Goal: Information Seeking & Learning: Learn about a topic

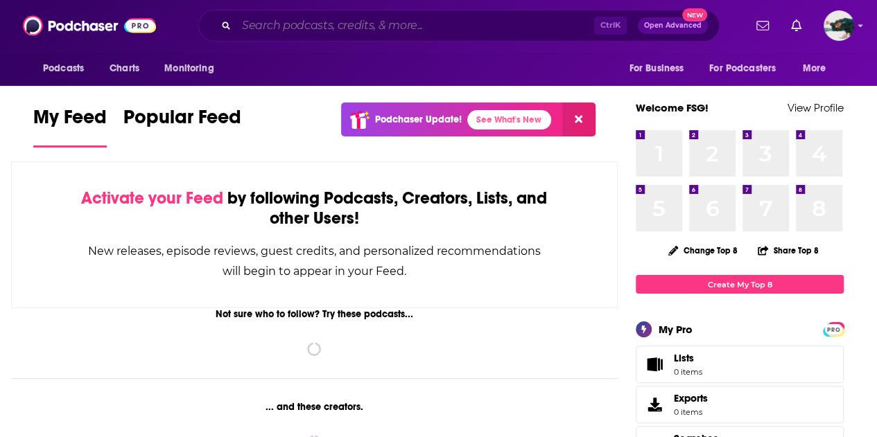
click at [408, 26] on input "Search podcasts, credits, & more..." at bounding box center [415, 26] width 358 height 22
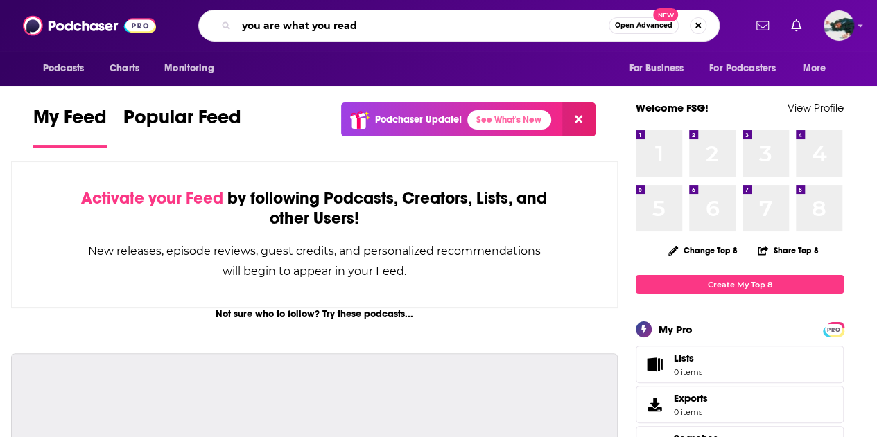
type input "you are what you read"
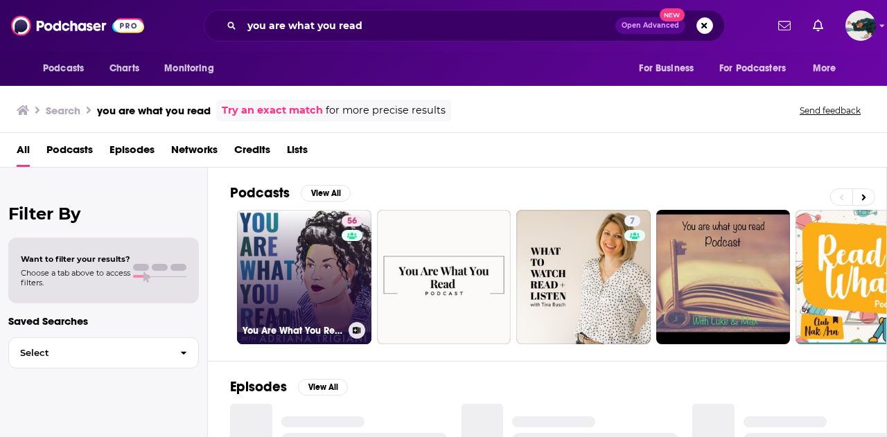
click at [287, 250] on link "56 You Are What You Read" at bounding box center [304, 277] width 134 height 134
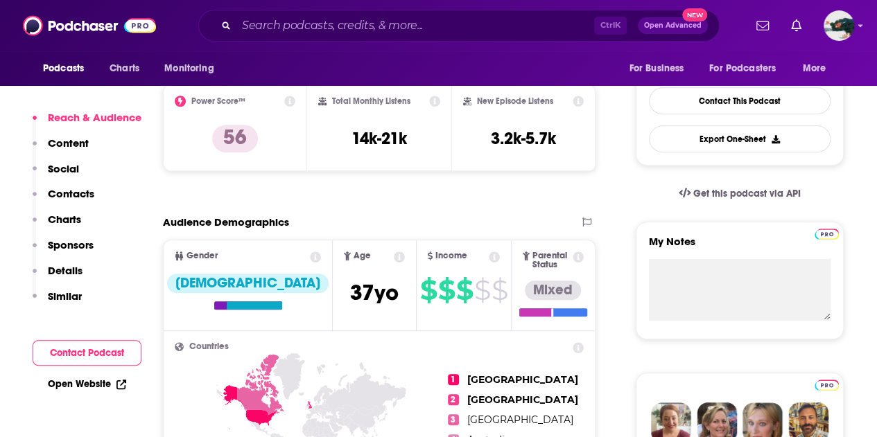
scroll to position [298, 0]
